Goal: Communication & Community: Share content

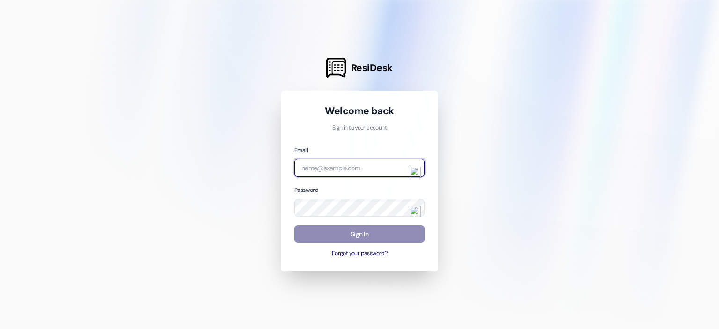
type input "[EMAIL_ADDRESS][DOMAIN_NAME]"
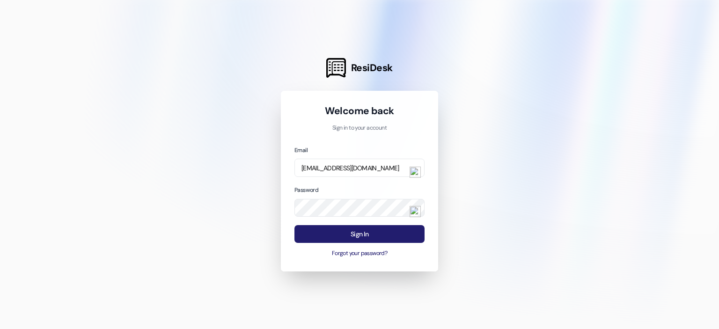
click at [363, 235] on button "Sign In" at bounding box center [359, 234] width 130 height 18
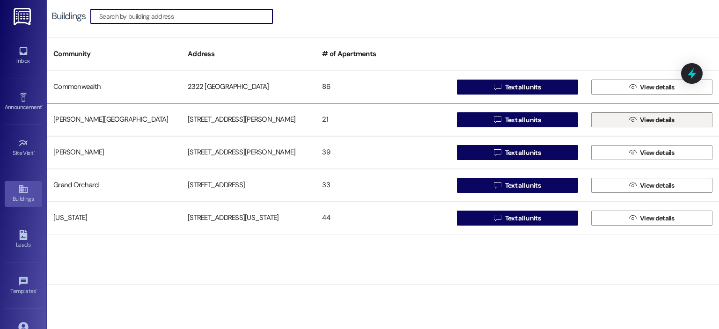
click at [623, 118] on button " View details" at bounding box center [651, 119] width 121 height 15
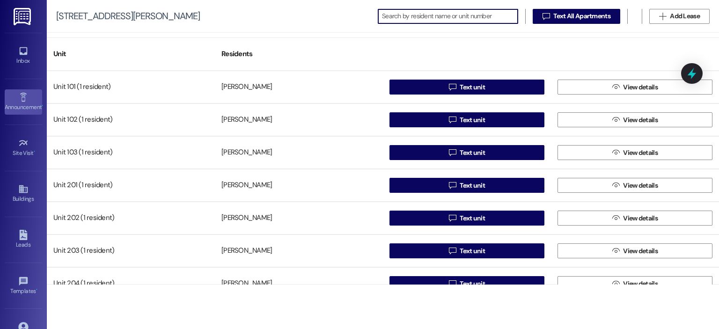
click at [16, 102] on link "Announcement •" at bounding box center [23, 101] width 37 height 25
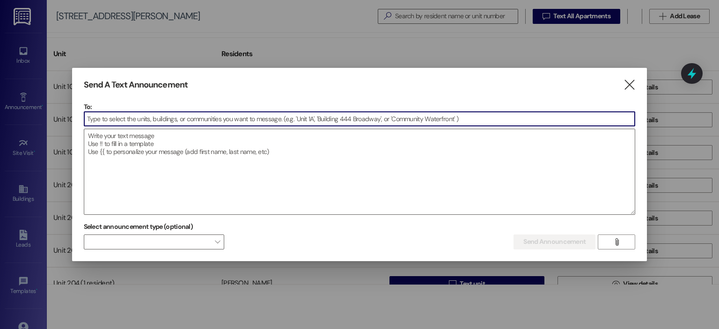
click at [110, 118] on input at bounding box center [359, 119] width 551 height 14
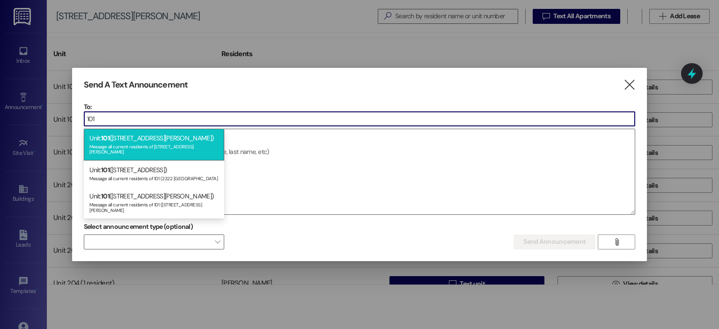
type input "101"
click at [131, 143] on div "Message all current residents of [STREET_ADDRESS][PERSON_NAME]" at bounding box center [153, 148] width 129 height 13
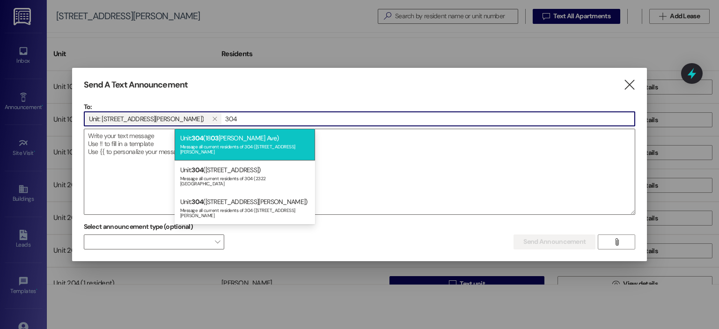
type input "304"
click at [219, 147] on div "Message all current residents of 304 ([STREET_ADDRESS][PERSON_NAME]" at bounding box center [244, 148] width 129 height 13
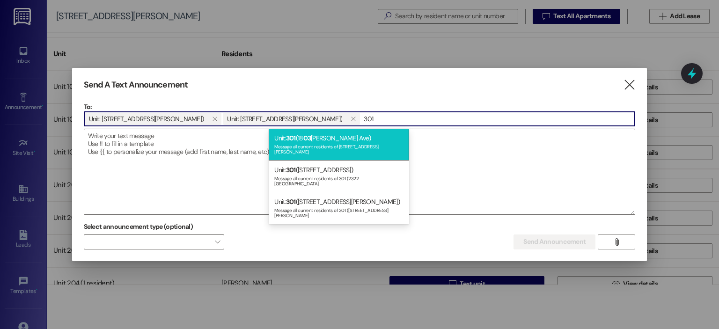
type input "301"
click at [309, 149] on div "Message all current residents of [STREET_ADDRESS][PERSON_NAME]" at bounding box center [338, 148] width 129 height 13
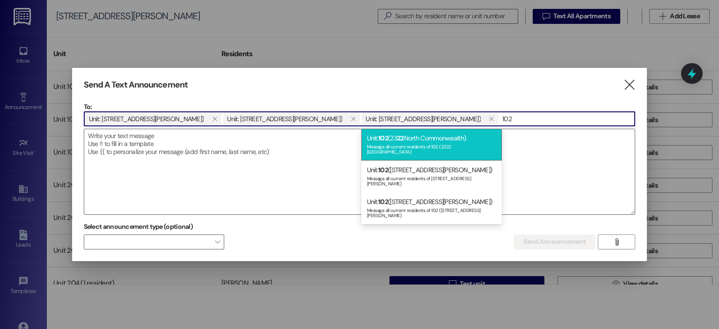
type input "102"
click at [437, 144] on div "Message all current residents of 102 (2322 [GEOGRAPHIC_DATA]" at bounding box center [431, 148] width 129 height 13
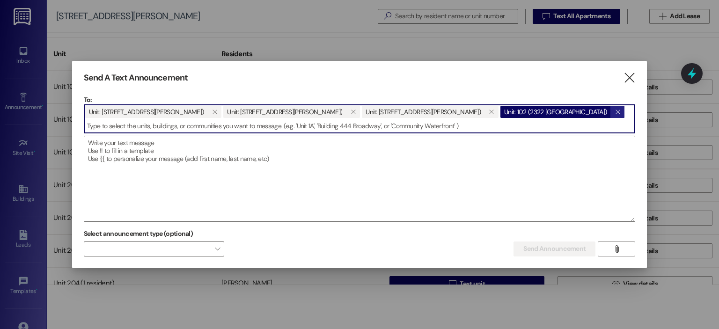
click at [615, 116] on icon "" at bounding box center [617, 111] width 5 height 7
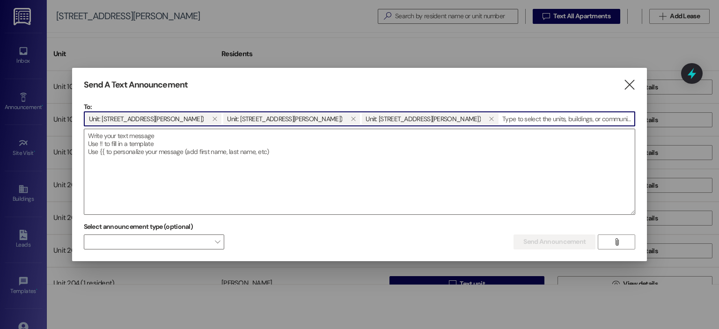
click at [499, 121] on input at bounding box center [566, 119] width 135 height 14
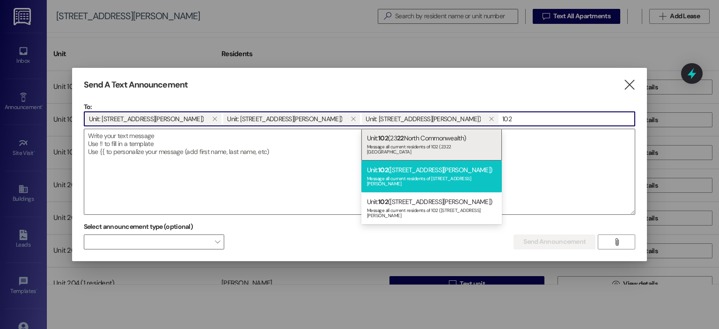
type input "102"
click at [406, 165] on div "Unit: 102 ([STREET_ADDRESS][PERSON_NAME]) Message all current residents of [STR…" at bounding box center [431, 176] width 140 height 32
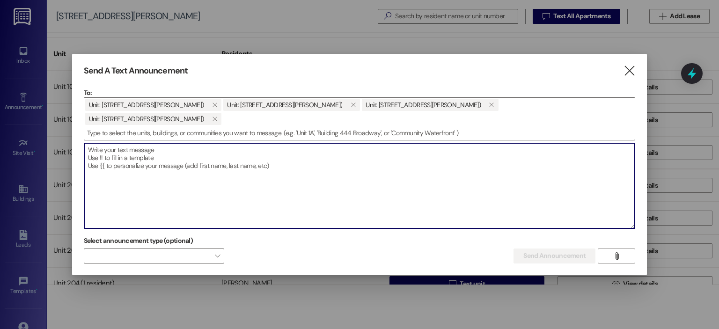
click at [124, 152] on textarea at bounding box center [359, 185] width 551 height 85
click at [92, 143] on textarea at bounding box center [359, 185] width 551 height 85
paste textarea "Our records show that we still have not received your August rent payment. Plea…"
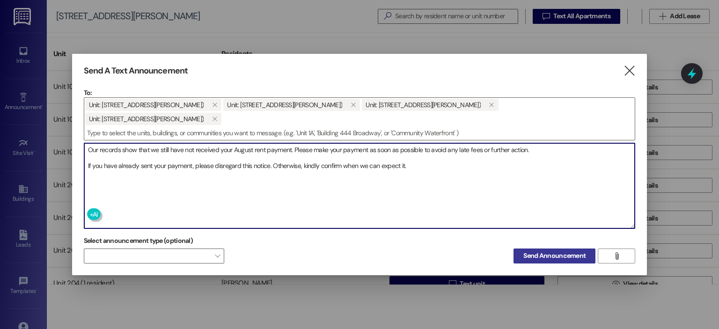
type textarea "Our records show that we still have not received your August rent payment. Plea…"
click at [579, 251] on span "Send Announcement" at bounding box center [554, 256] width 62 height 10
